Goal: Task Accomplishment & Management: Use online tool/utility

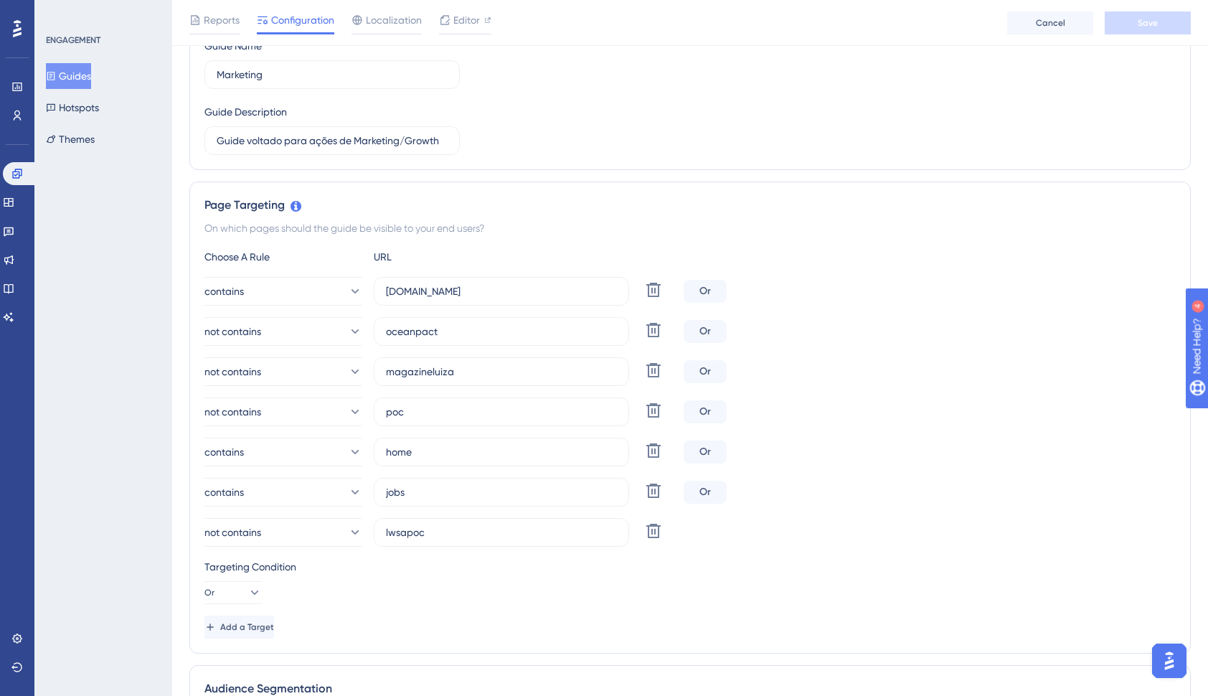
scroll to position [215, 0]
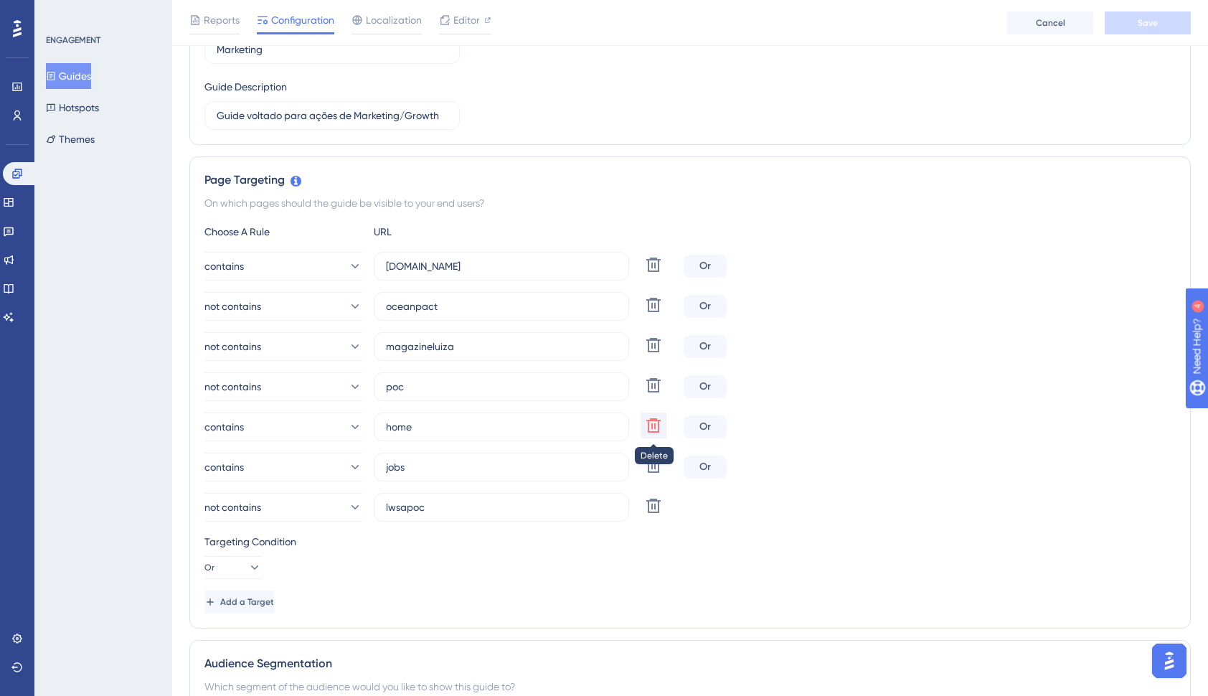
click at [651, 428] on icon at bounding box center [653, 425] width 14 height 14
type input "jobs"
type input "lwsapoc"
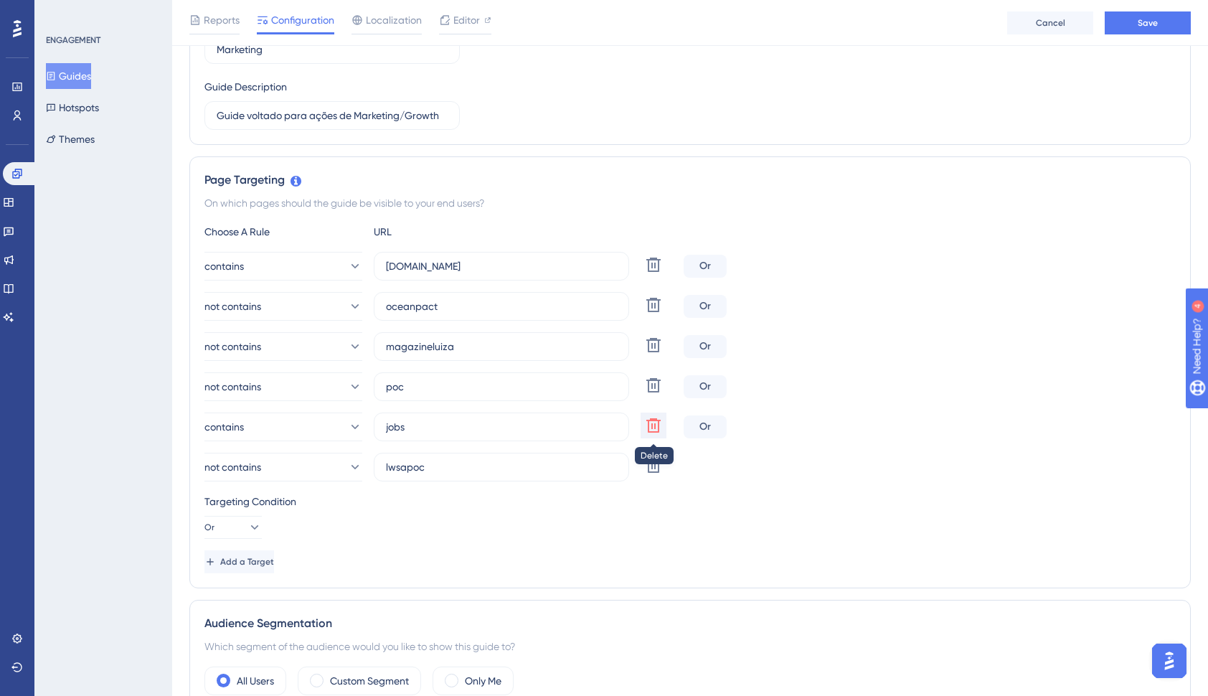
click at [655, 425] on icon at bounding box center [653, 425] width 14 height 14
type input "lwsapoc"
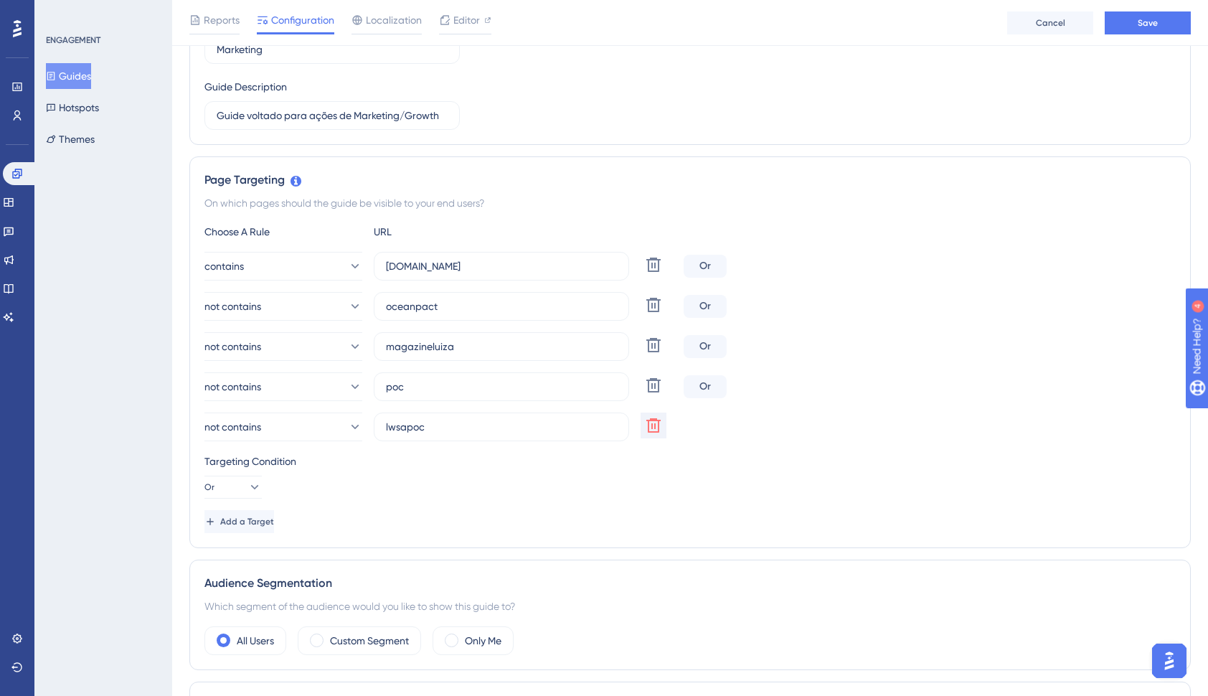
click at [700, 262] on div "Or" at bounding box center [705, 266] width 43 height 23
click at [709, 262] on div "Or" at bounding box center [705, 266] width 43 height 23
click at [653, 263] on icon at bounding box center [653, 265] width 14 height 14
type input "oceanpact"
type input "magazineluiza"
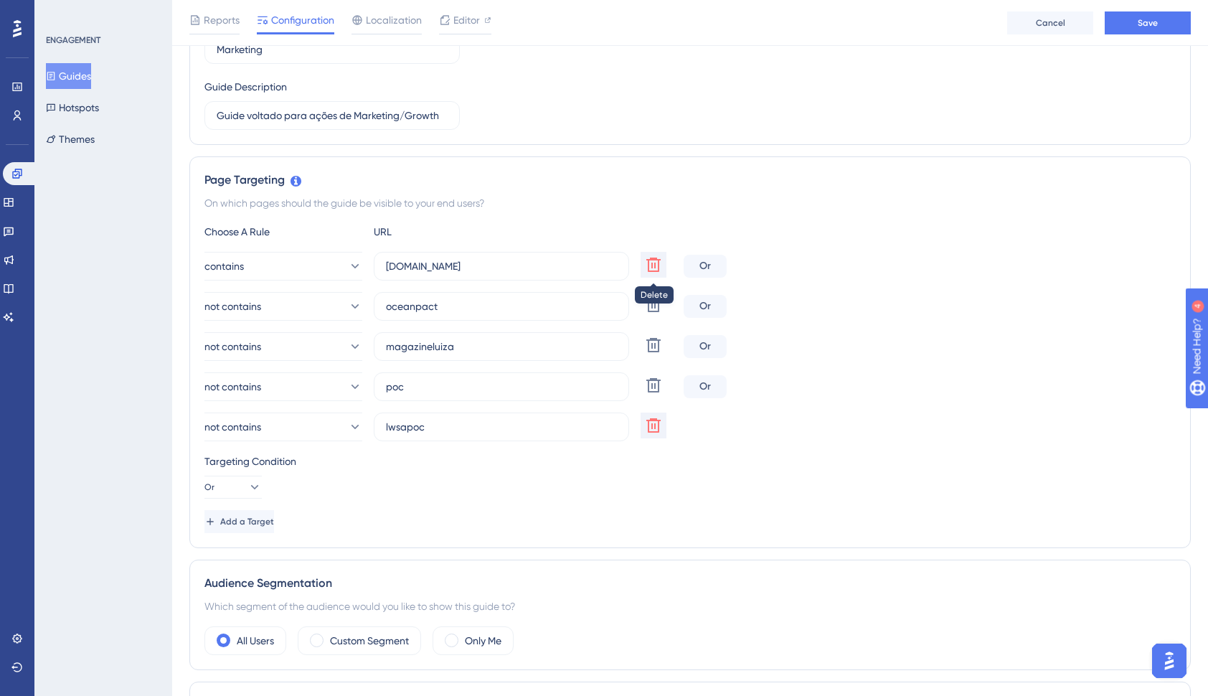
type input "poc"
type input "lwsapoc"
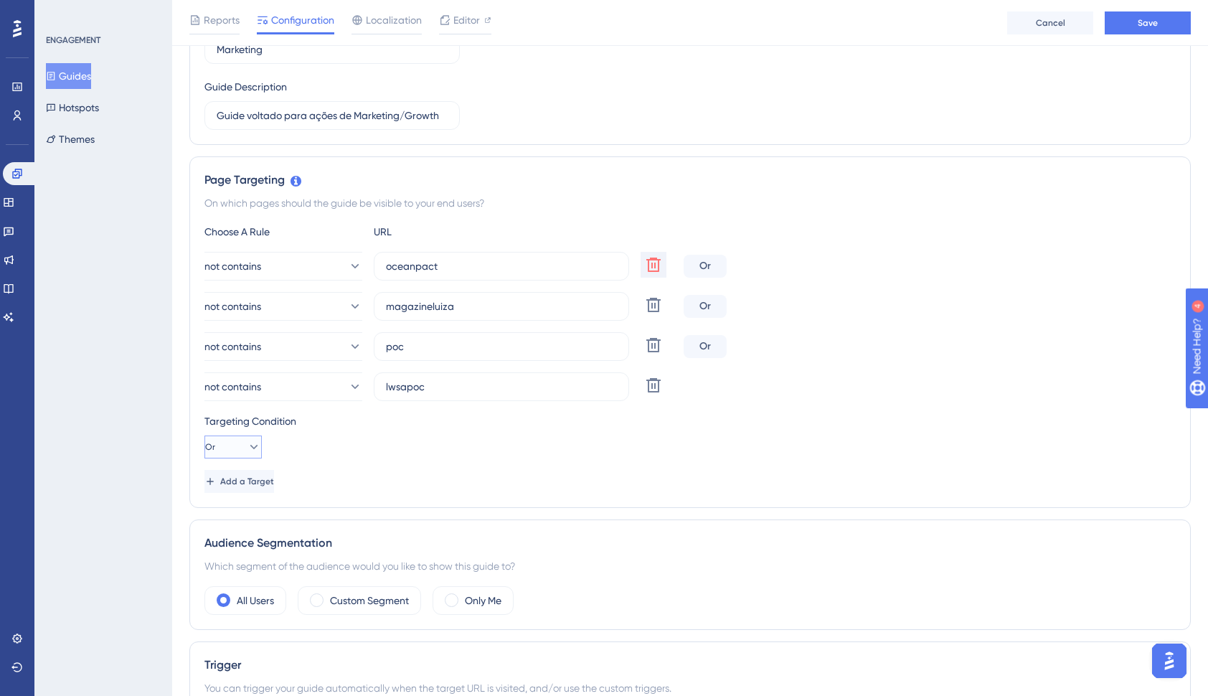
click at [247, 448] on icon at bounding box center [254, 447] width 14 height 14
click at [228, 498] on div "And And" at bounding box center [233, 488] width 27 height 29
click at [234, 446] on button "And" at bounding box center [232, 447] width 57 height 23
click at [232, 518] on div "Or Or" at bounding box center [233, 516] width 27 height 29
click at [499, 456] on div "Targeting Condition Or" at bounding box center [689, 436] width 971 height 46
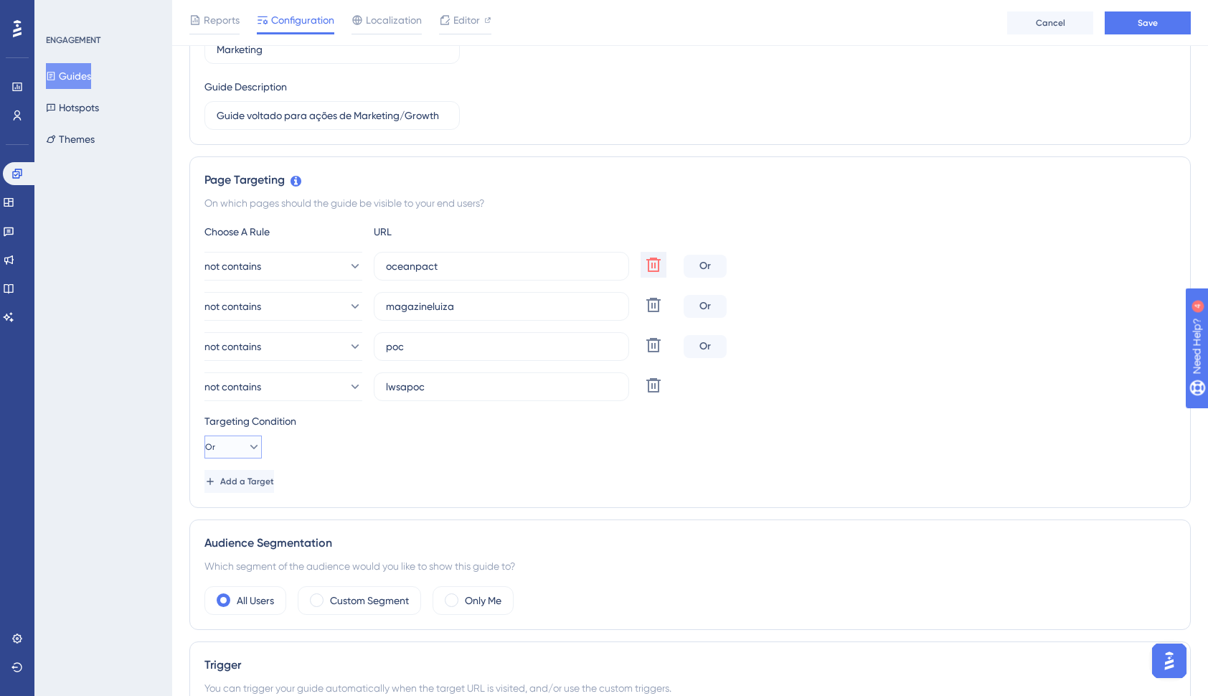
click at [247, 452] on icon at bounding box center [254, 447] width 14 height 14
click at [236, 486] on span "And" at bounding box center [229, 487] width 19 height 17
click at [442, 466] on div "Choose A Rule URL not contains oceanpact Delete And not contains magazineluiza …" at bounding box center [689, 358] width 971 height 270
click at [263, 481] on span "Add a Target" at bounding box center [249, 481] width 54 height 11
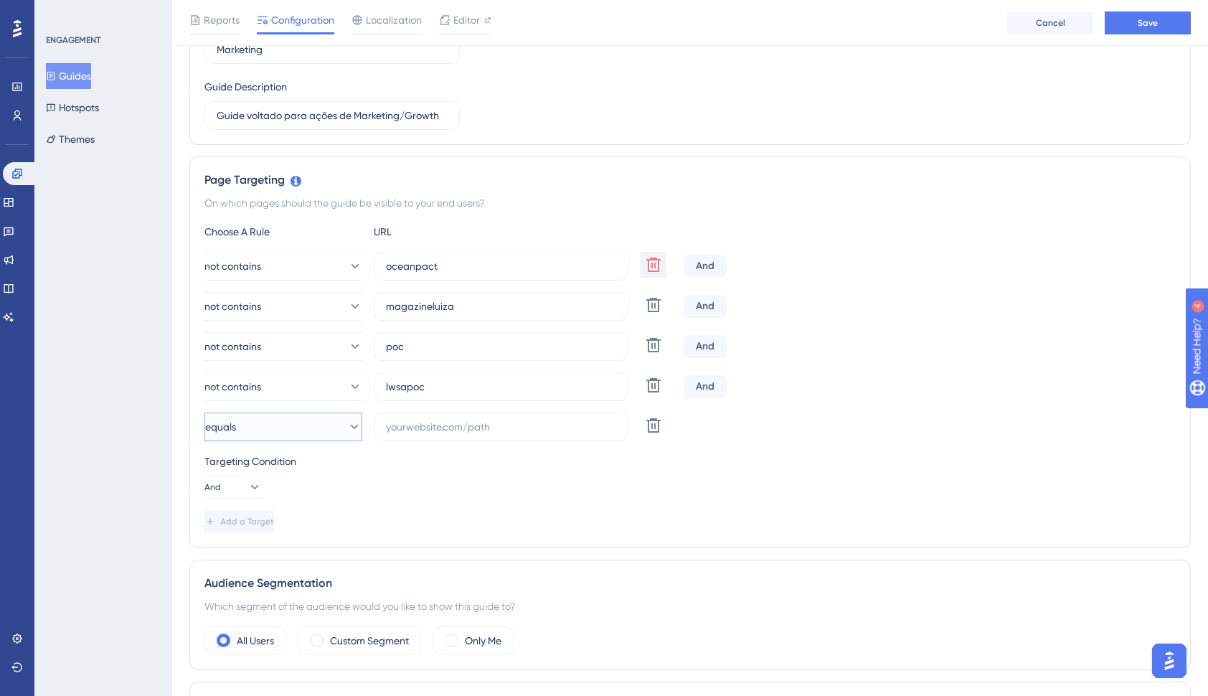
click at [327, 432] on button "equals" at bounding box center [283, 427] width 158 height 29
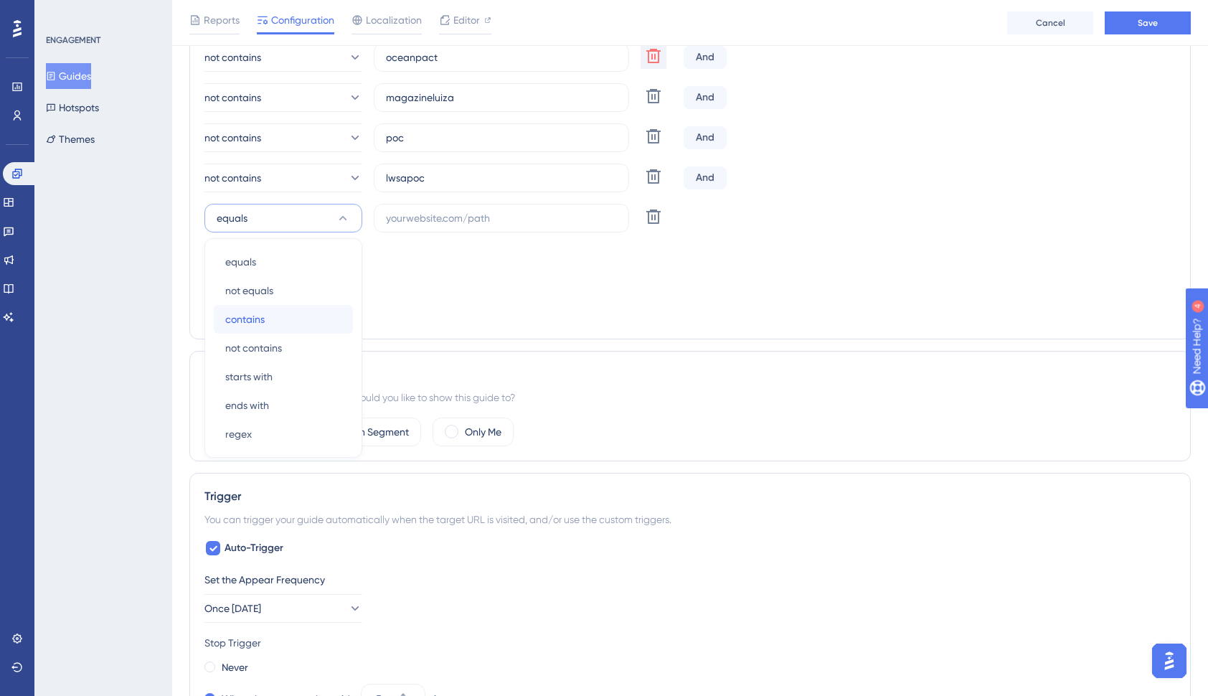
click at [272, 319] on div "contains contains" at bounding box center [283, 319] width 116 height 29
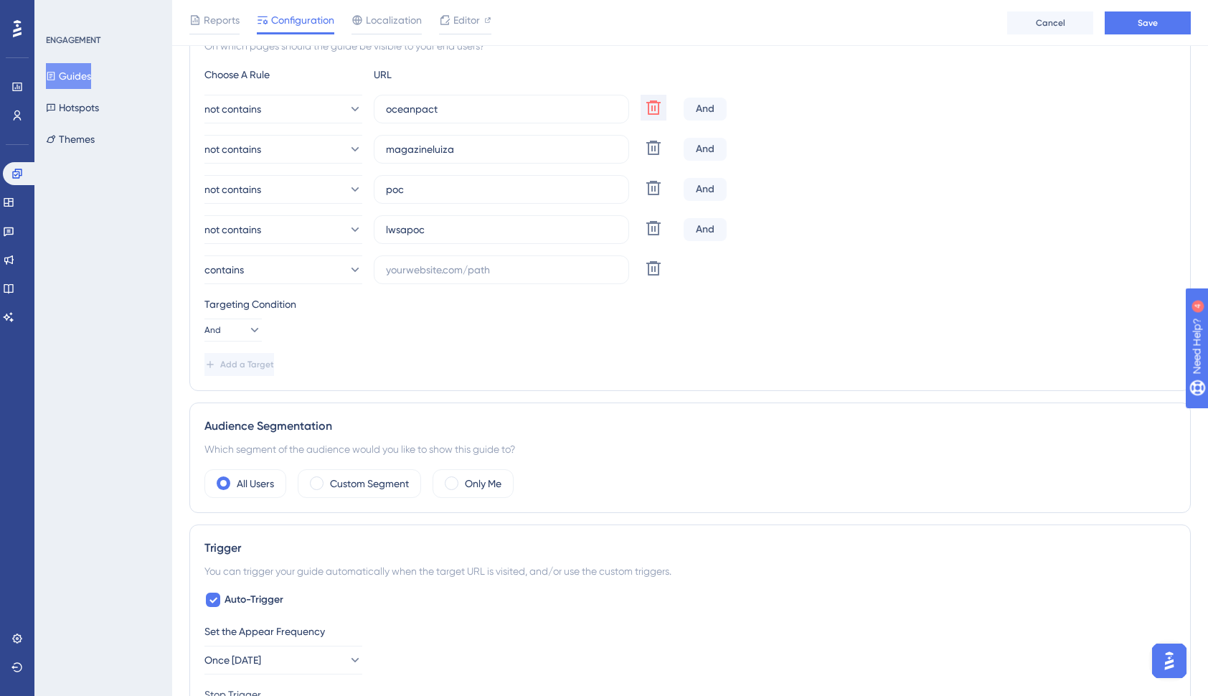
scroll to position [209, 0]
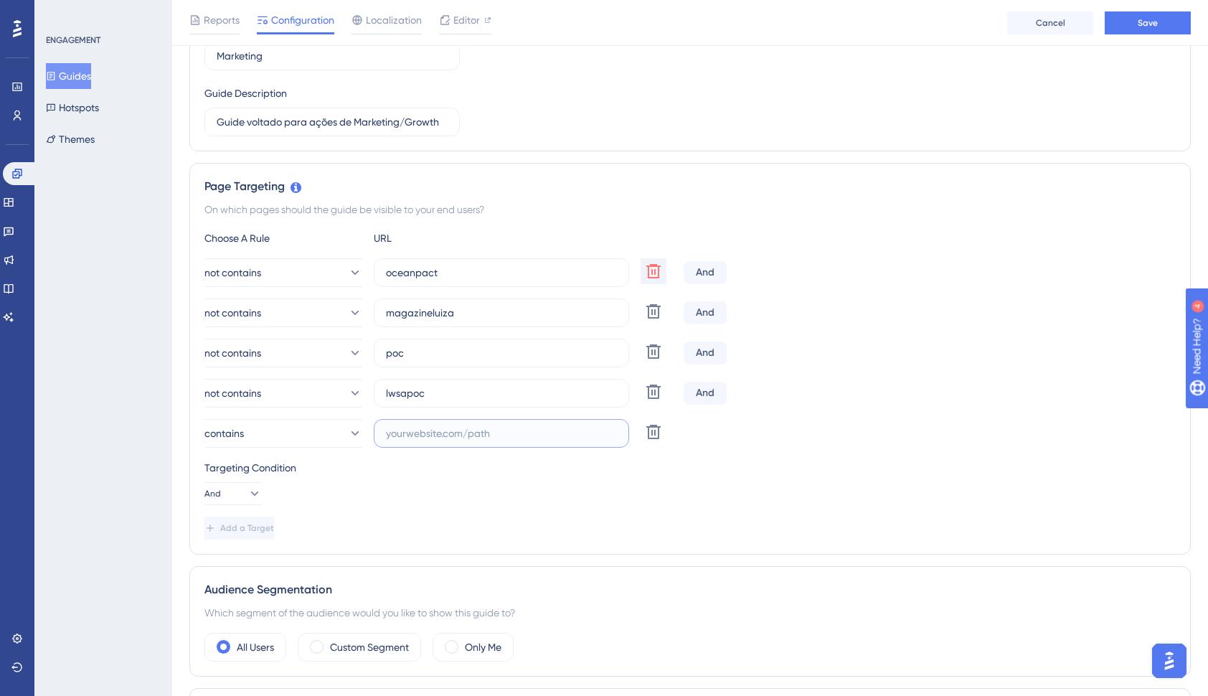
click at [423, 437] on input "text" at bounding box center [501, 433] width 231 height 16
type input "[DOMAIN_NAME]"
click at [509, 520] on div "Add a Target" at bounding box center [689, 528] width 971 height 23
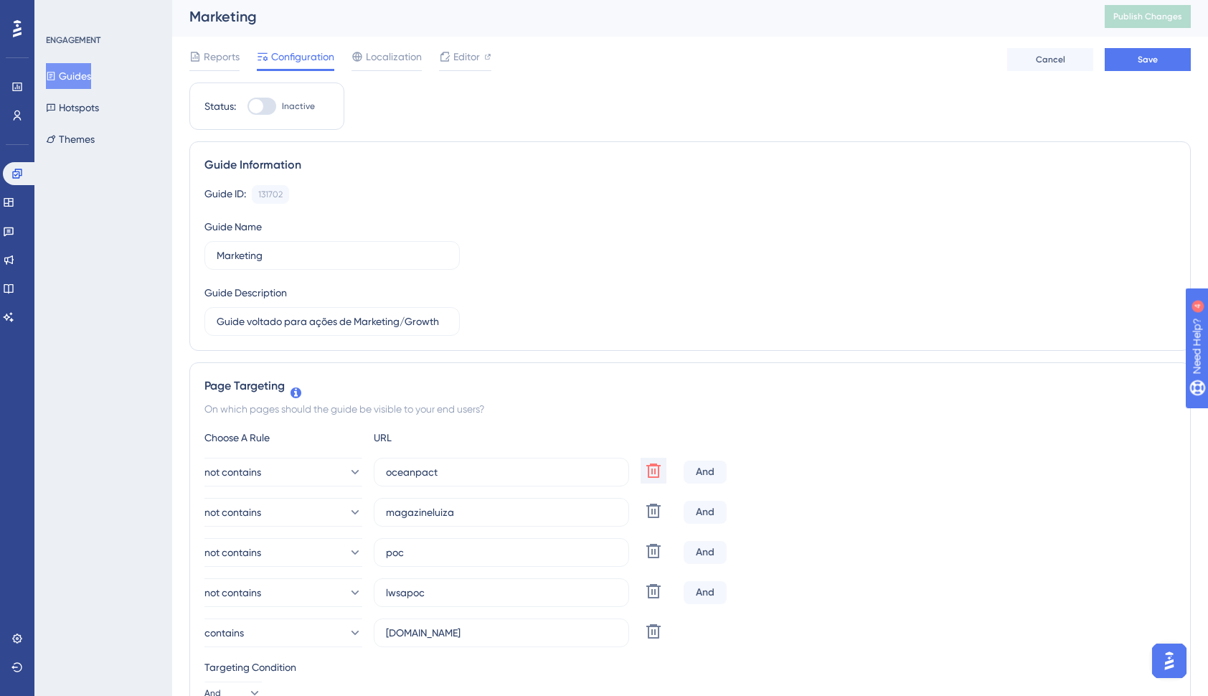
scroll to position [0, 0]
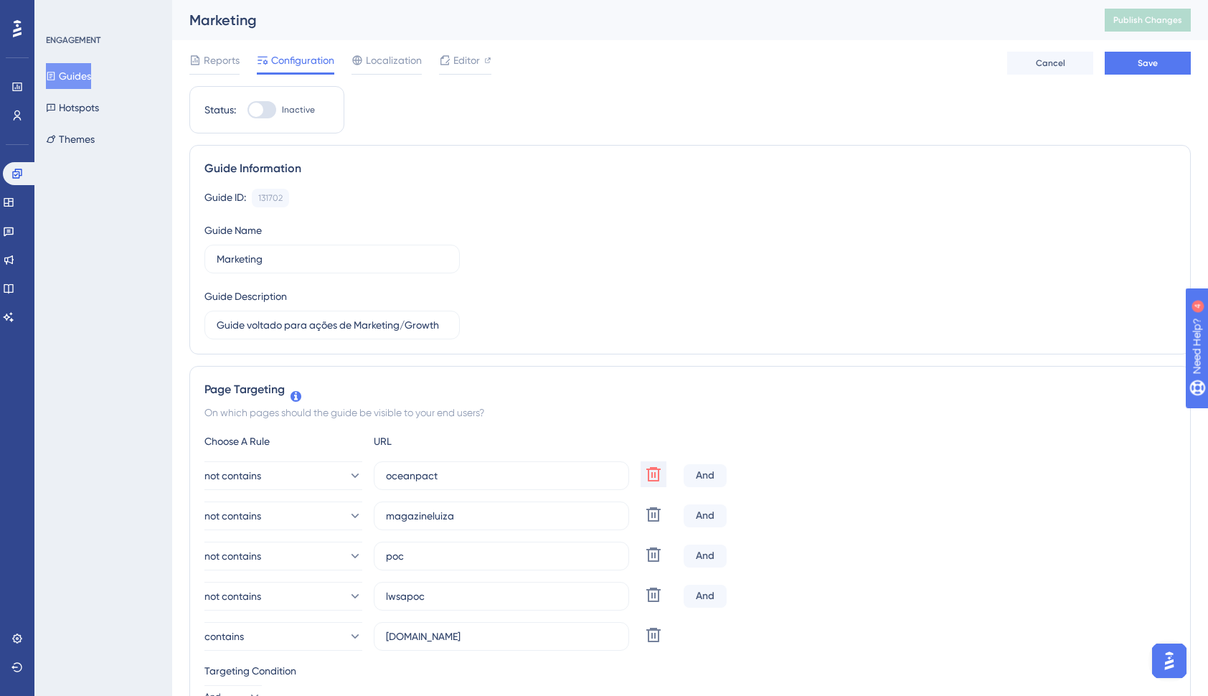
click at [1149, 46] on div "Reports Configuration Localization Editor Cancel Save" at bounding box center [690, 63] width 1002 height 46
click at [1149, 60] on span "Save" at bounding box center [1148, 62] width 20 height 11
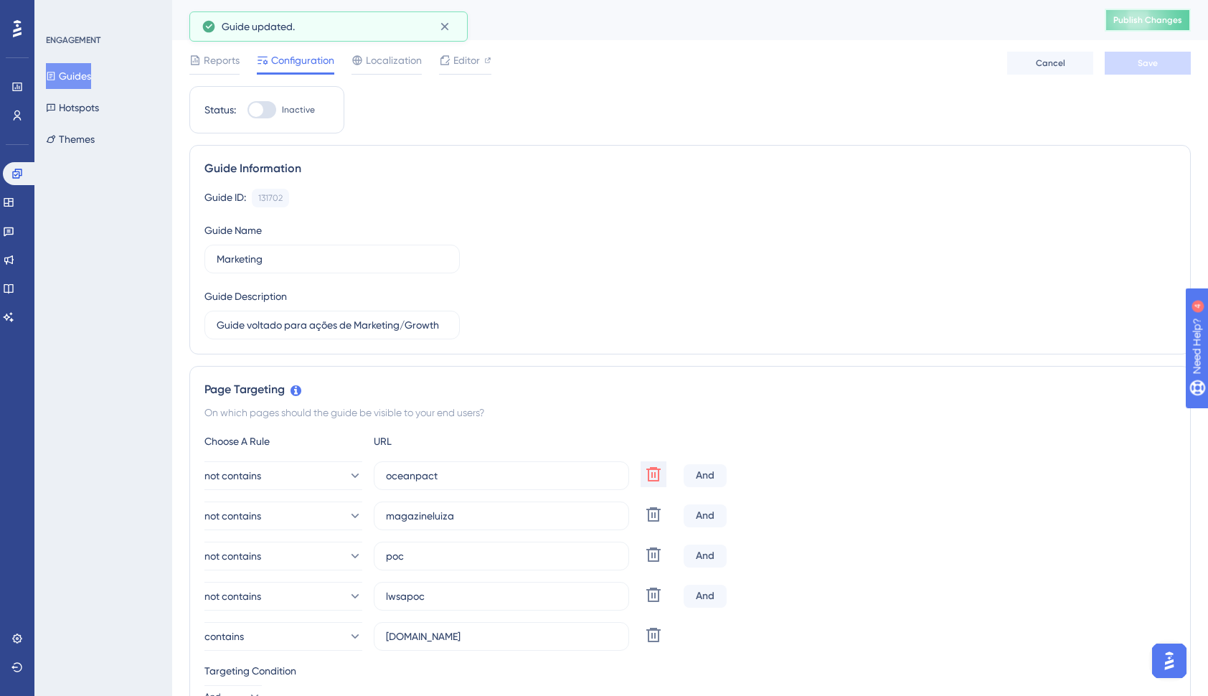
click at [1157, 17] on span "Publish Changes" at bounding box center [1148, 19] width 69 height 11
